Goal: Information Seeking & Learning: Understand process/instructions

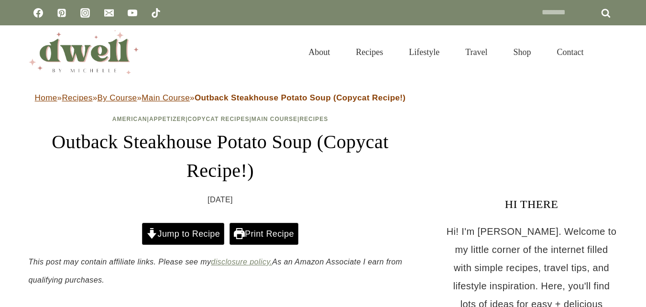
click at [190, 230] on link "Jump to Recipe" at bounding box center [183, 234] width 82 height 22
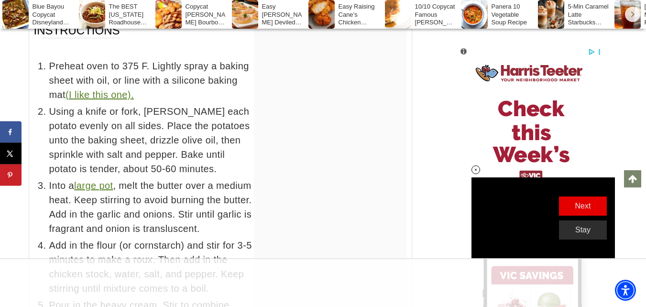
scroll to position [5265, 0]
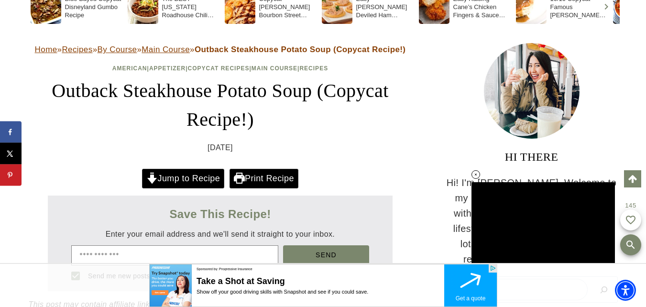
scroll to position [102, 0]
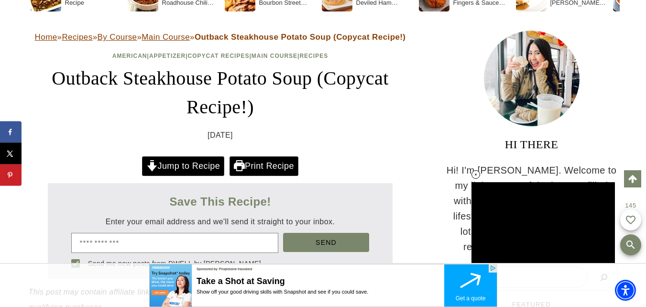
click at [182, 163] on link "Jump to Recipe" at bounding box center [183, 166] width 82 height 20
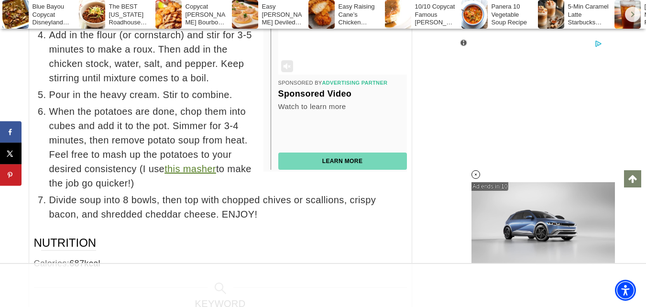
scroll to position [0, 0]
